Goal: Task Accomplishment & Management: Use online tool/utility

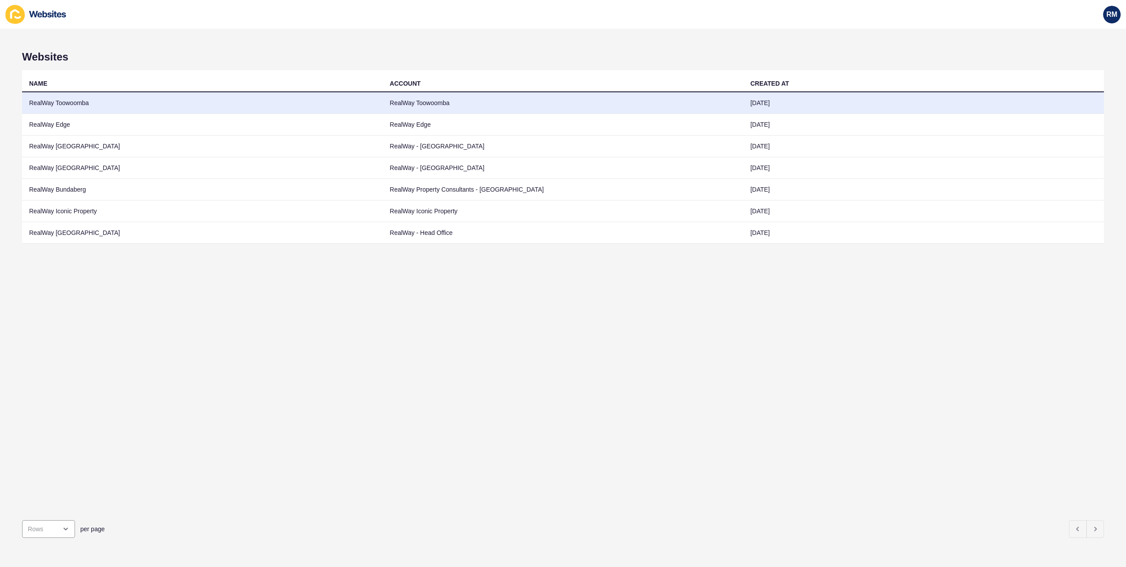
click at [192, 101] on td "RealWay Toowoomba" at bounding box center [202, 103] width 361 height 22
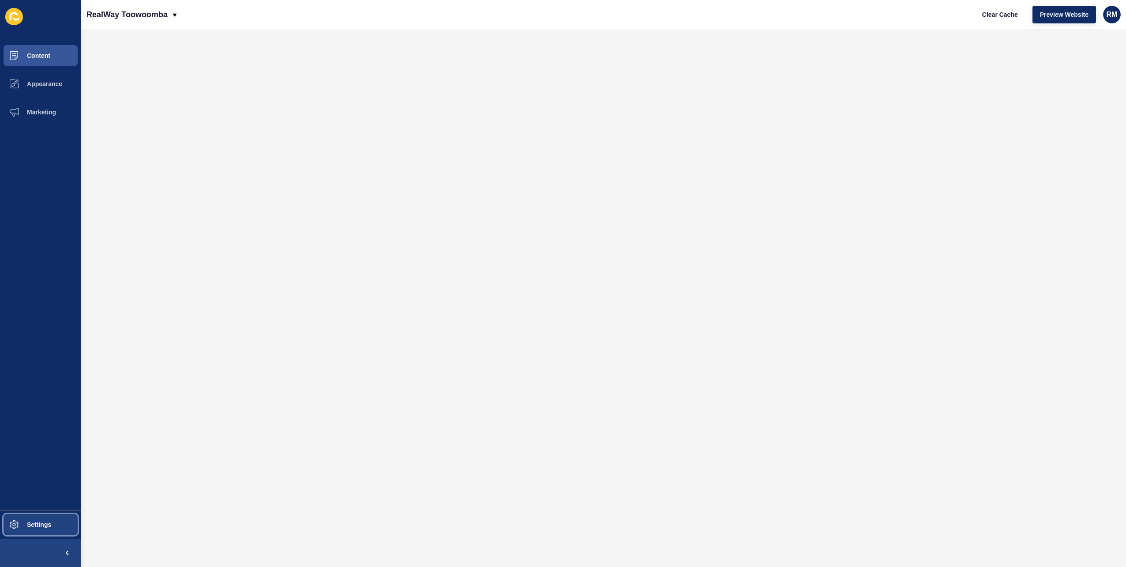
click at [72, 521] on button "Settings" at bounding box center [40, 524] width 81 height 28
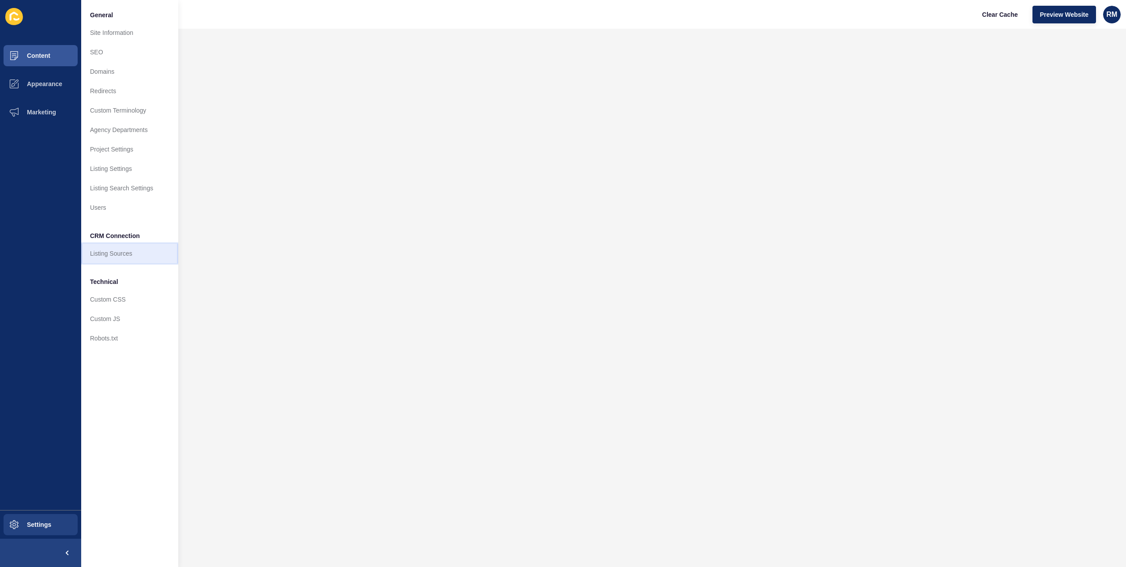
click at [138, 256] on link "Listing Sources" at bounding box center [129, 253] width 97 height 19
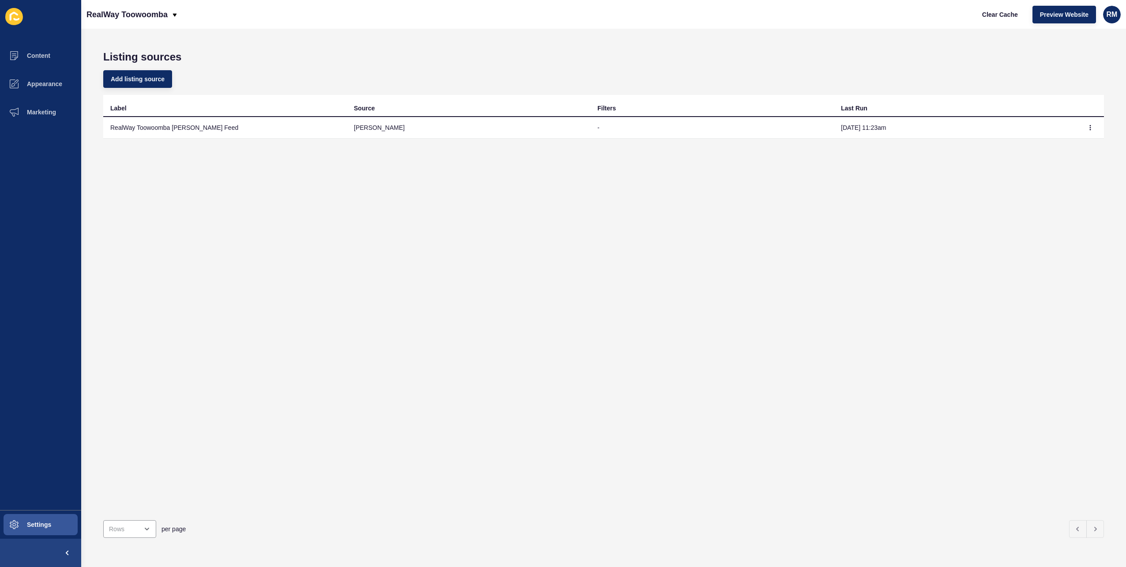
click at [1078, 121] on td at bounding box center [1091, 128] width 26 height 22
click at [1089, 134] on td at bounding box center [1091, 128] width 26 height 22
click at [1086, 132] on button "button" at bounding box center [1090, 127] width 13 height 12
click at [1072, 150] on link "Sync now" at bounding box center [1060, 145] width 62 height 19
click at [897, 67] on div "Add listing source" at bounding box center [603, 79] width 1001 height 32
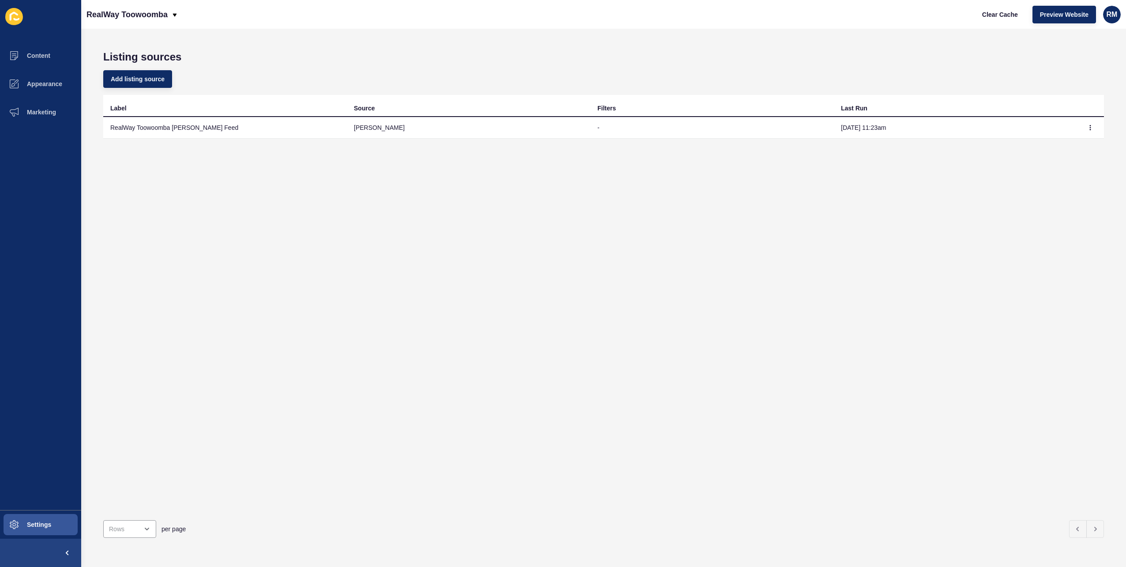
click at [924, 48] on div "Listing sources Add listing source Label Source Filters Last Run RealWay Toowoo…" at bounding box center [603, 298] width 1045 height 538
click at [1006, 10] on span "Clear Cache" at bounding box center [1001, 14] width 36 height 9
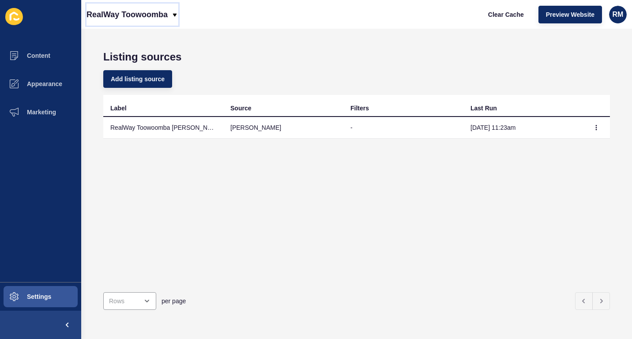
click at [166, 19] on p "RealWay Toowoomba" at bounding box center [127, 15] width 81 height 22
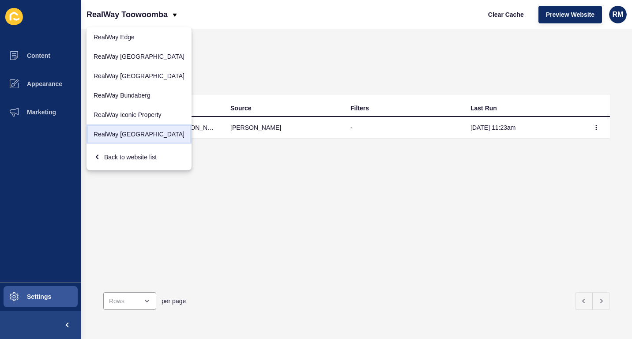
click at [136, 132] on link "RealWay [GEOGRAPHIC_DATA]" at bounding box center [139, 133] width 105 height 19
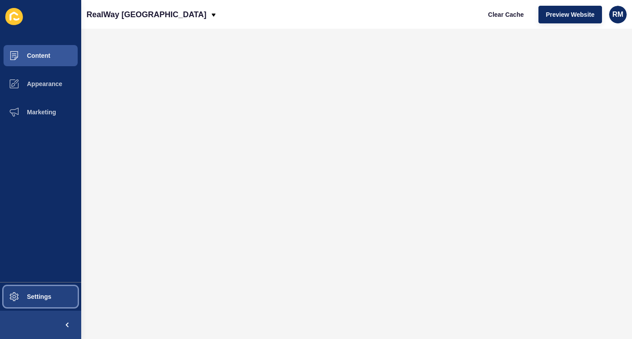
click at [49, 299] on span "Settings" at bounding box center [25, 296] width 53 height 7
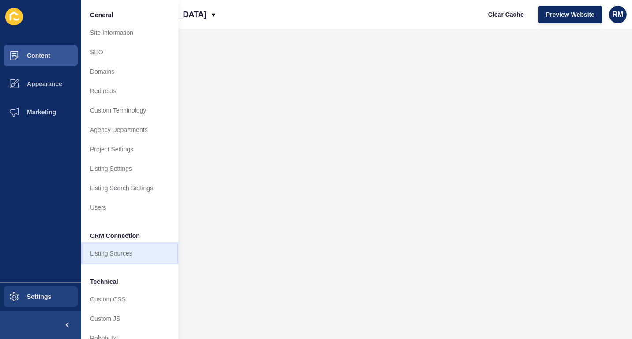
click at [121, 248] on link "Listing Sources" at bounding box center [129, 253] width 97 height 19
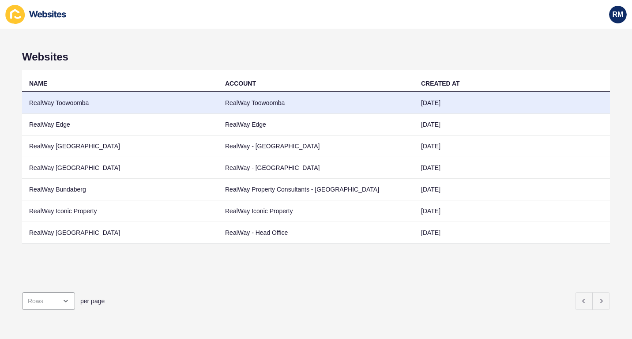
click at [113, 101] on td "RealWay Toowoomba" at bounding box center [120, 103] width 196 height 22
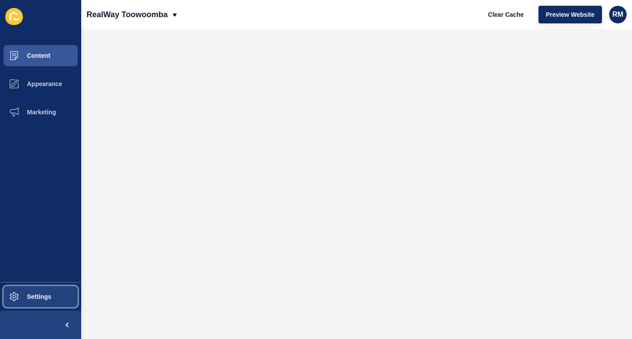
click at [38, 290] on button "Settings" at bounding box center [40, 297] width 81 height 28
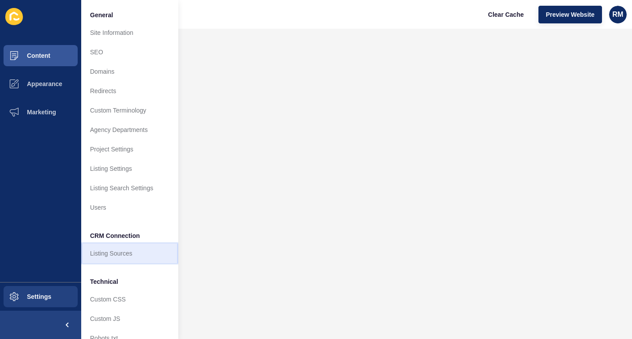
click at [125, 257] on link "Listing Sources" at bounding box center [129, 253] width 97 height 19
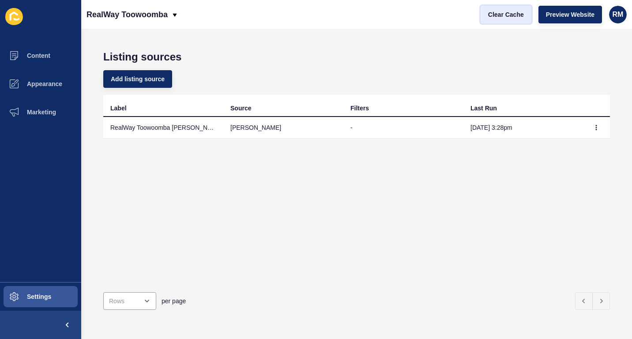
click at [511, 15] on span "Clear Cache" at bounding box center [506, 14] width 36 height 9
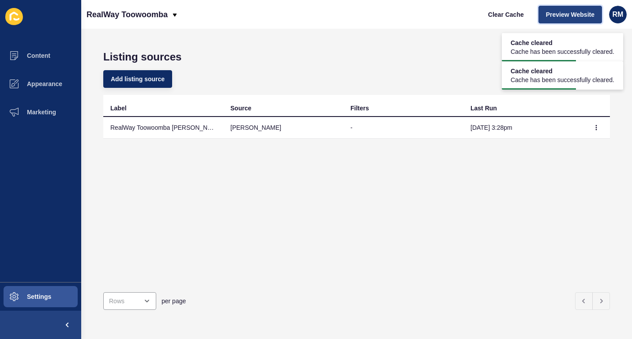
click at [569, 19] on button "Preview Website" at bounding box center [571, 15] width 64 height 18
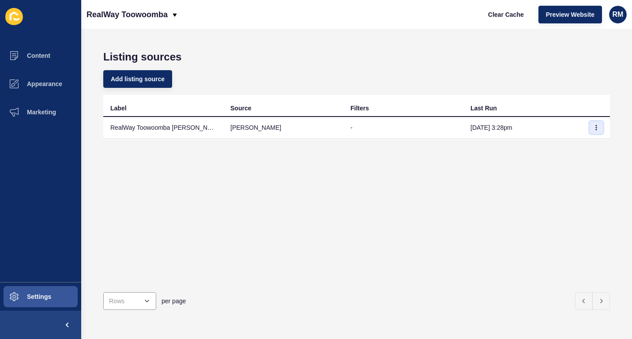
click at [596, 130] on icon "button" at bounding box center [596, 127] width 0 height 4
click at [574, 140] on link "Sync now" at bounding box center [566, 145] width 62 height 19
click at [513, 19] on span "Clear Cache" at bounding box center [506, 14] width 36 height 9
click at [53, 311] on span at bounding box center [67, 325] width 28 height 28
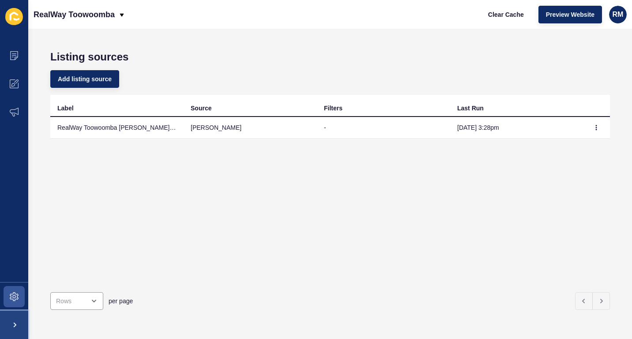
click at [19, 319] on span at bounding box center [14, 325] width 28 height 28
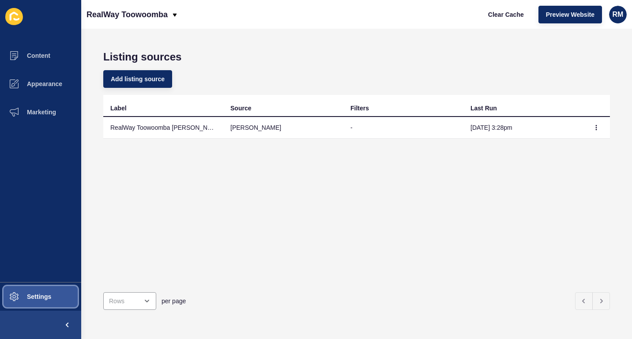
click at [30, 301] on button "Settings" at bounding box center [40, 297] width 81 height 28
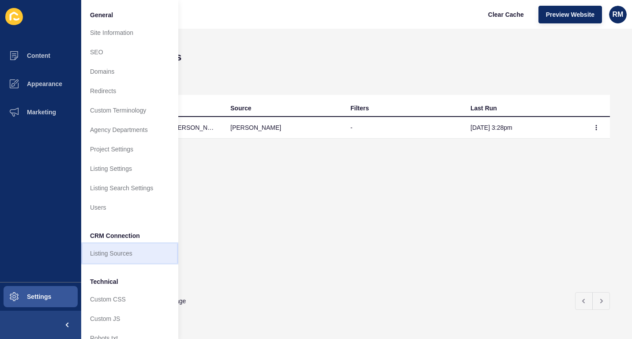
click at [110, 249] on link "Listing Sources" at bounding box center [129, 253] width 97 height 19
